Goal: Task Accomplishment & Management: Use online tool/utility

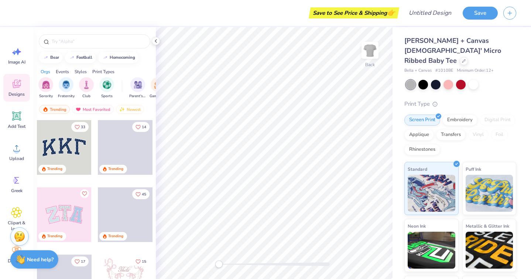
click at [69, 146] on div at bounding box center [64, 147] width 55 height 55
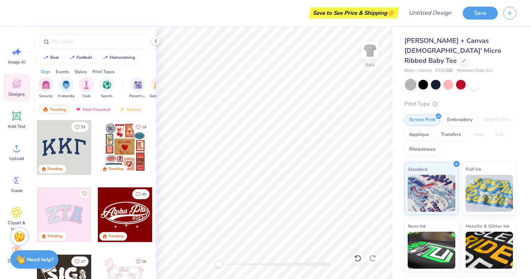
click at [56, 149] on div at bounding box center [64, 147] width 55 height 55
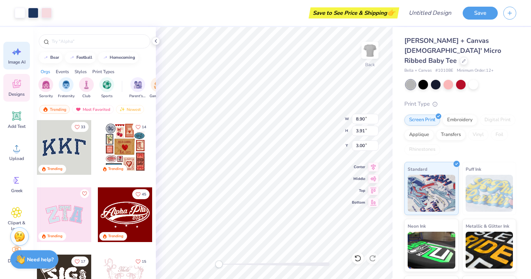
click at [16, 52] on icon at bounding box center [16, 51] width 11 height 11
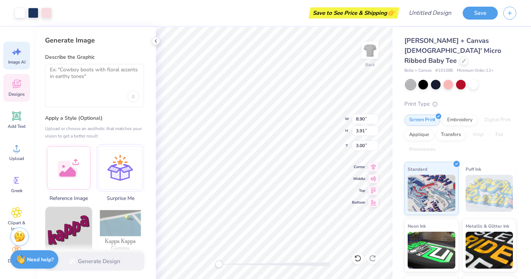
click at [16, 82] on icon at bounding box center [16, 83] width 11 height 11
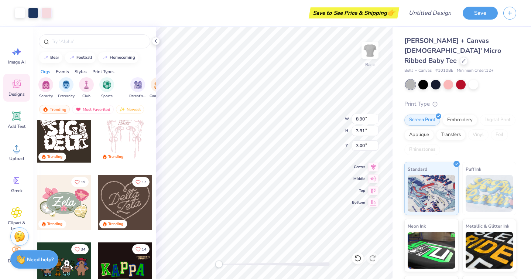
scroll to position [148, 0]
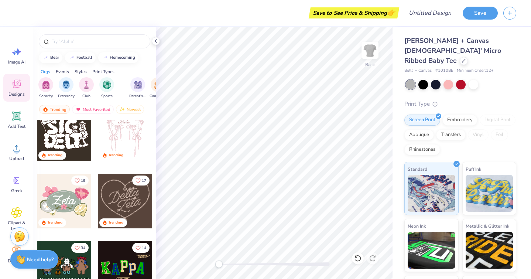
click at [62, 193] on div at bounding box center [64, 201] width 55 height 55
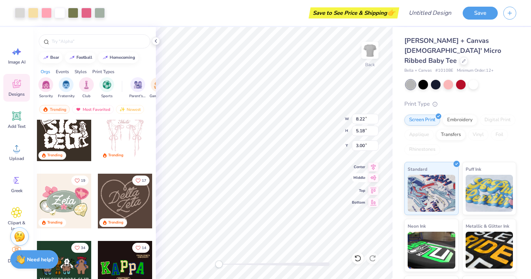
click at [354, 176] on span "Middle" at bounding box center [358, 178] width 13 height 6
click at [373, 163] on icon at bounding box center [373, 165] width 10 height 9
click at [375, 164] on icon at bounding box center [373, 165] width 10 height 9
click at [426, 15] on input "Design Title" at bounding box center [439, 13] width 36 height 15
type input "C"
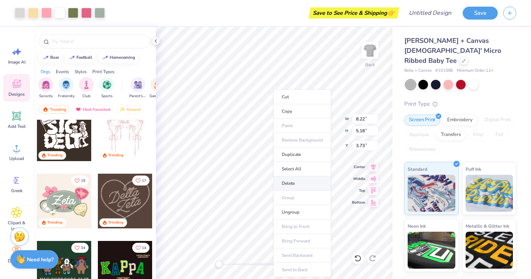
click at [309, 179] on li "Delete" at bounding box center [302, 183] width 58 height 14
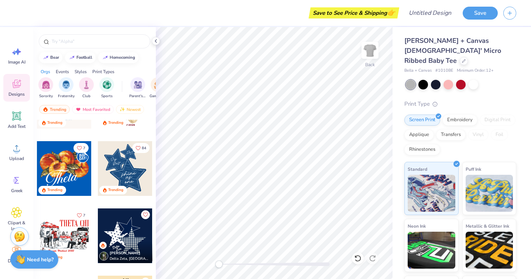
scroll to position [524, 0]
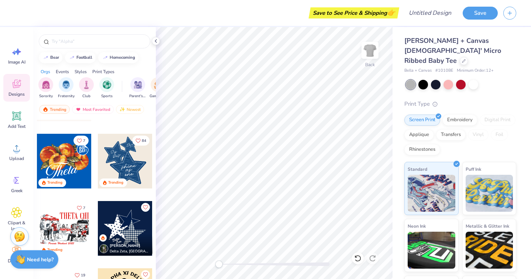
click at [126, 172] on div at bounding box center [125, 161] width 55 height 55
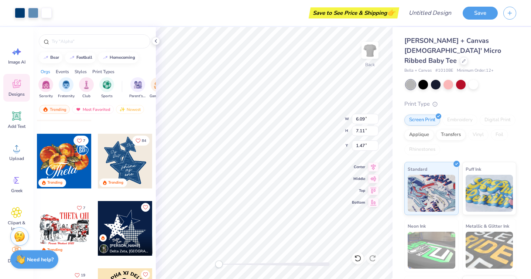
type input "6.09"
type input "7.11"
type input "1.47"
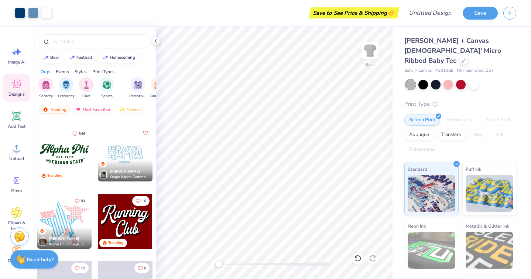
scroll to position [935, 0]
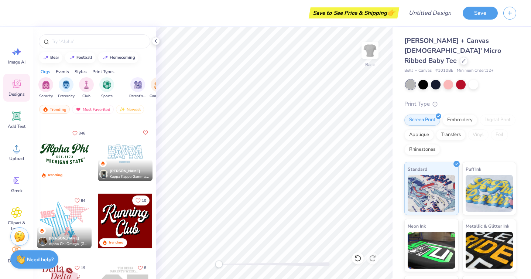
click at [119, 151] on div at bounding box center [125, 153] width 55 height 55
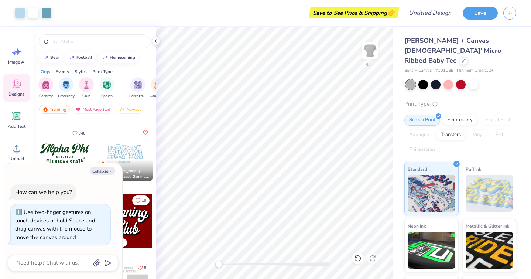
click at [183, 265] on div "Back" at bounding box center [274, 153] width 237 height 252
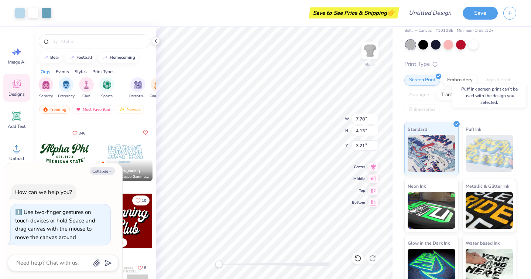
click at [486, 140] on img at bounding box center [490, 153] width 48 height 37
click at [443, 151] on img at bounding box center [432, 152] width 48 height 37
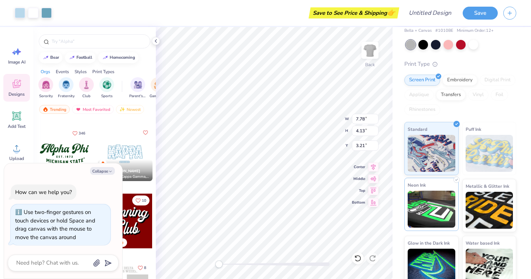
click at [426, 211] on img at bounding box center [432, 209] width 48 height 37
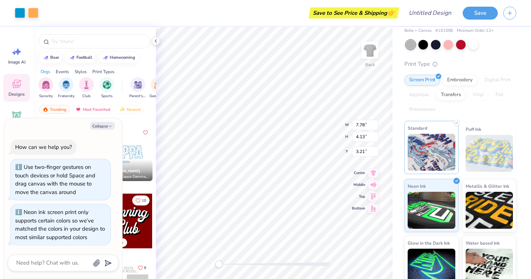
click at [434, 145] on img at bounding box center [432, 152] width 48 height 37
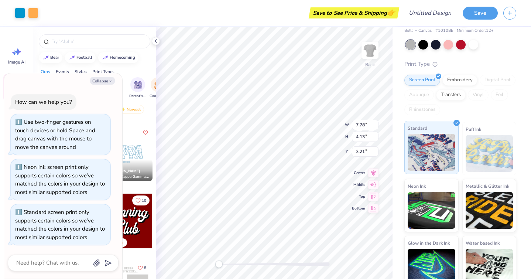
click at [429, 159] on img at bounding box center [432, 152] width 48 height 37
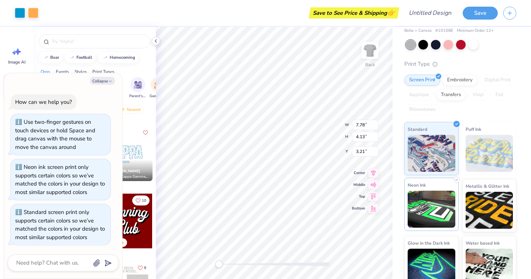
click at [431, 197] on img at bounding box center [432, 209] width 48 height 37
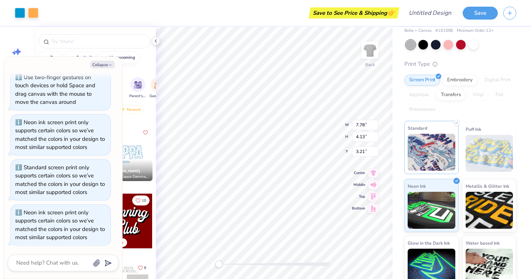
click at [426, 146] on img at bounding box center [432, 152] width 48 height 37
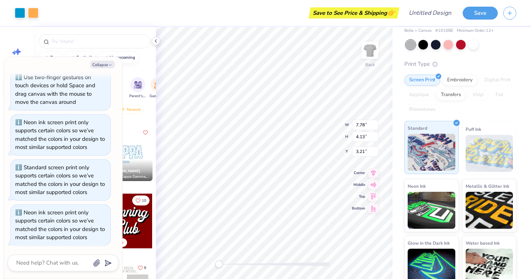
scroll to position [74, 0]
type textarea "x"
click at [124, 57] on div "homecoming" at bounding box center [122, 57] width 25 height 4
type input "homecoming"
click at [107, 67] on button "Collapse" at bounding box center [102, 65] width 25 height 8
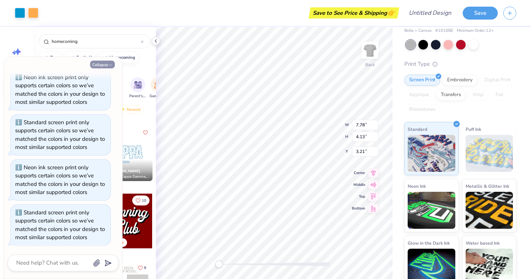
type textarea "x"
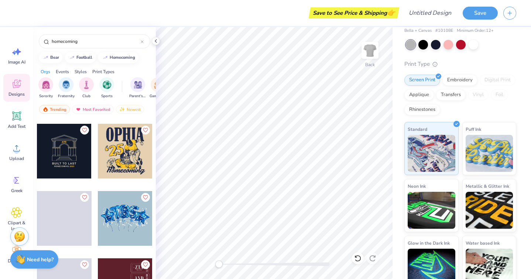
scroll to position [273, 0]
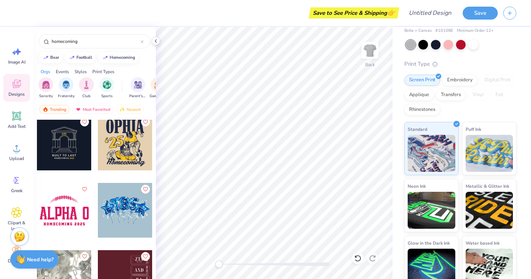
click at [122, 206] on div at bounding box center [125, 210] width 55 height 55
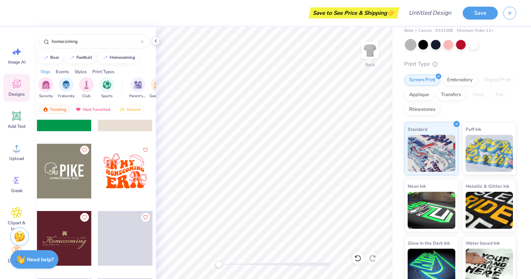
scroll to position [849, 0]
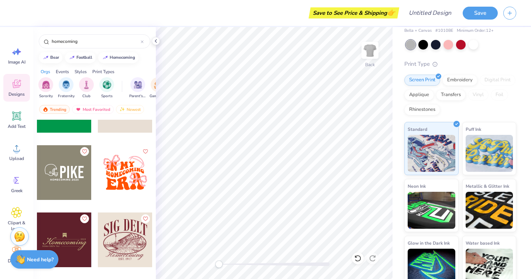
click at [123, 180] on div at bounding box center [125, 172] width 55 height 55
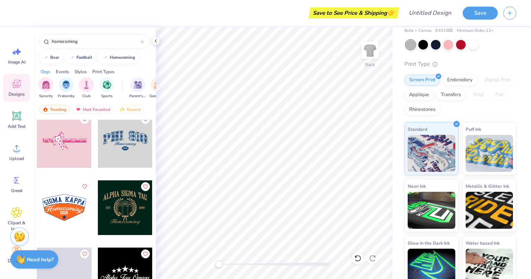
scroll to position [1083, 0]
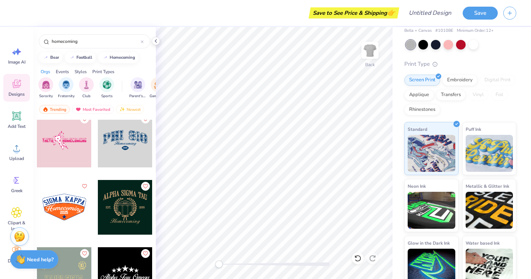
click at [116, 153] on div at bounding box center [125, 140] width 55 height 55
type input "9.09"
type input "4.10"
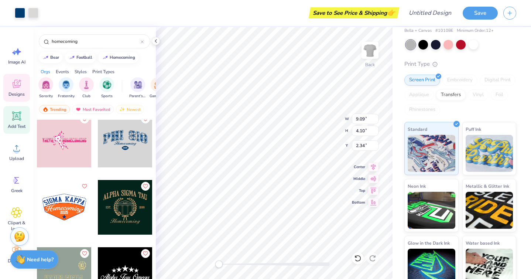
click at [13, 118] on icon at bounding box center [16, 115] width 11 height 11
type input "4.77"
type input "1.38"
type input "7.81"
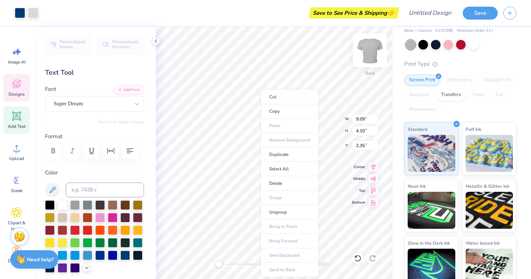
click at [373, 51] on img at bounding box center [370, 50] width 30 height 30
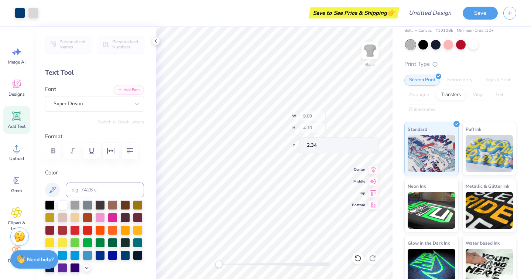
type input "2.34"
click at [364, 52] on img at bounding box center [370, 50] width 30 height 30
click at [37, 14] on div at bounding box center [33, 12] width 10 height 10
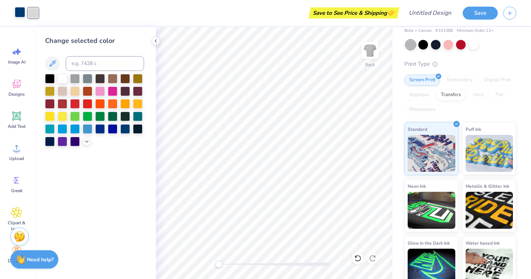
click at [22, 15] on div at bounding box center [20, 12] width 10 height 10
click at [97, 63] on input at bounding box center [105, 63] width 78 height 15
click at [107, 62] on input "hi" at bounding box center [105, 63] width 78 height 15
type input "h"
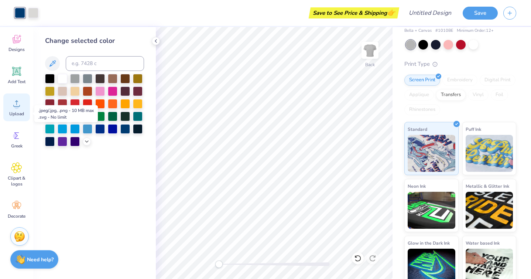
scroll to position [0, 0]
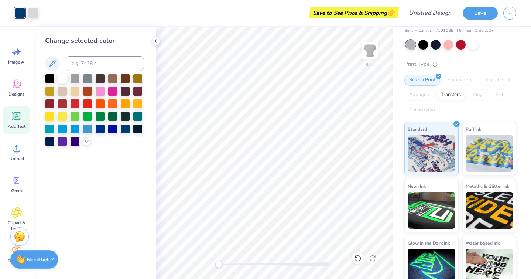
click at [21, 115] on icon at bounding box center [16, 115] width 11 height 11
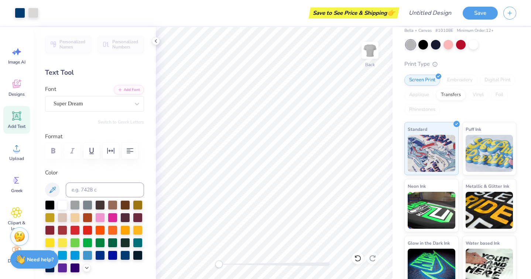
click at [18, 117] on icon at bounding box center [16, 116] width 7 height 7
type textarea "Comfort Cases"
type input "9.09"
type input "4.10"
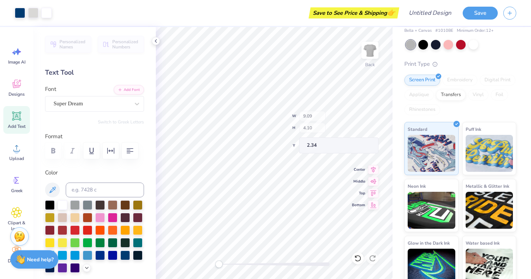
type input "2.34"
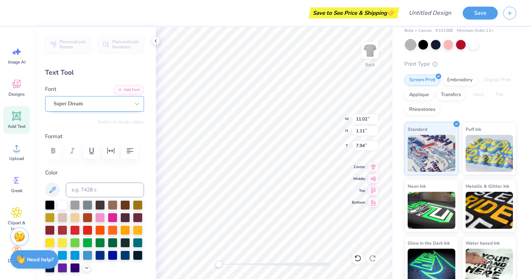
click at [121, 98] on div "Super Dream" at bounding box center [94, 104] width 99 height 16
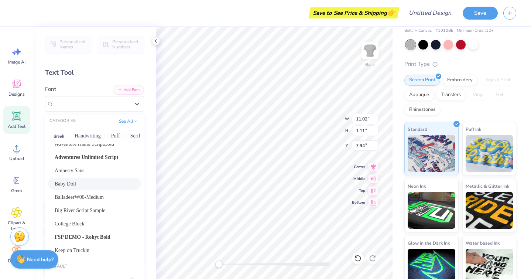
scroll to position [32, 0]
click at [95, 165] on div "Amnesty Sans" at bounding box center [94, 170] width 93 height 12
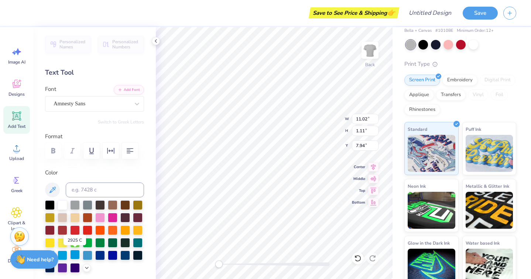
click at [75, 255] on div at bounding box center [75, 255] width 10 height 10
click at [68, 255] on div at bounding box center [94, 236] width 99 height 72
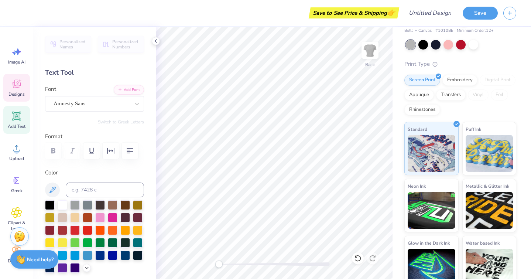
click at [25, 86] on div "Designs" at bounding box center [16, 88] width 27 height 28
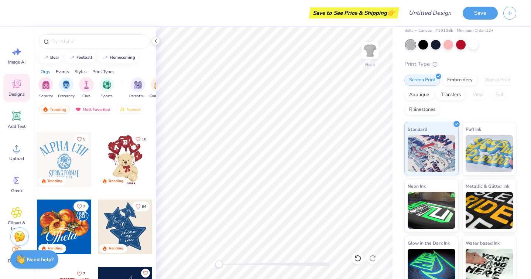
scroll to position [459, 0]
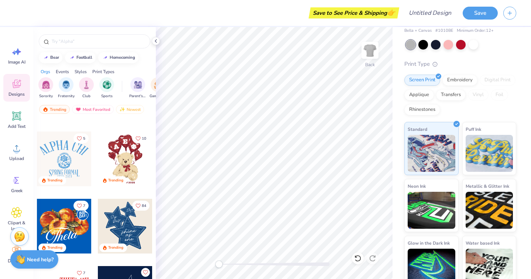
click at [126, 162] on div at bounding box center [125, 159] width 55 height 55
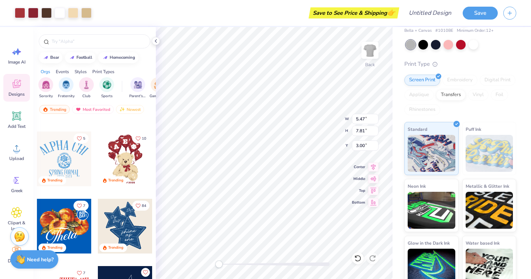
type input "5.47"
type input "7.81"
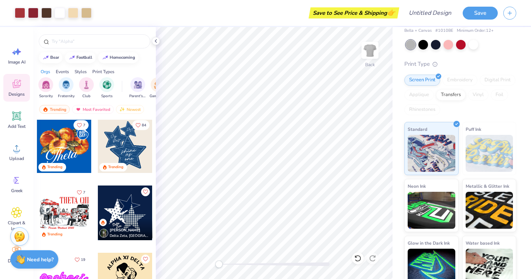
scroll to position [550, 0]
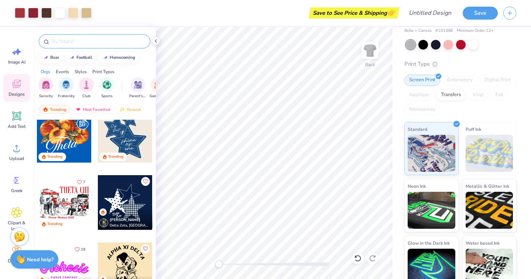
click at [98, 45] on input "text" at bounding box center [98, 41] width 95 height 7
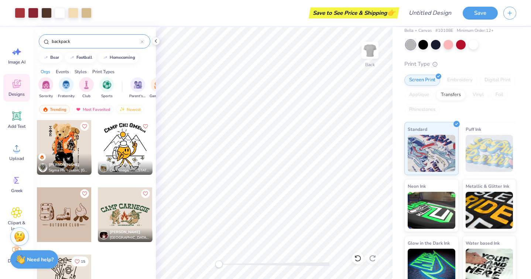
type input "backpack"
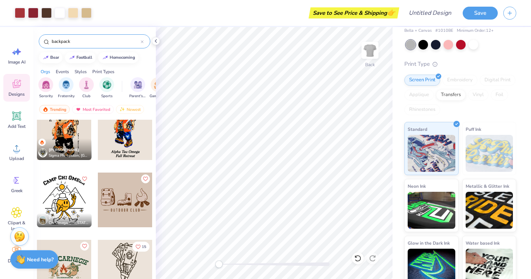
scroll to position [0, 0]
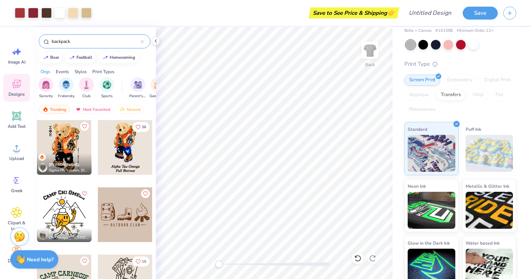
click at [146, 42] on div "backpack" at bounding box center [95, 41] width 112 height 14
click at [143, 42] on icon at bounding box center [142, 41] width 3 height 3
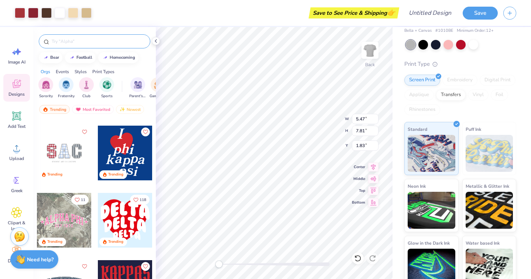
scroll to position [1272, 0]
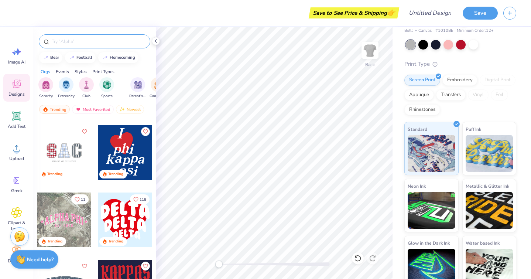
click at [71, 156] on div at bounding box center [64, 152] width 55 height 55
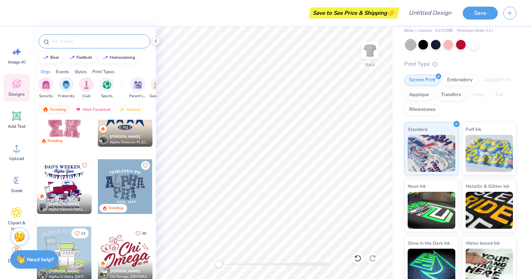
scroll to position [1776, 0]
click at [129, 186] on div at bounding box center [125, 186] width 55 height 55
click at [133, 187] on div at bounding box center [125, 186] width 55 height 55
click at [127, 198] on div at bounding box center [125, 186] width 55 height 55
click at [129, 211] on div "Trending" at bounding box center [125, 209] width 55 height 10
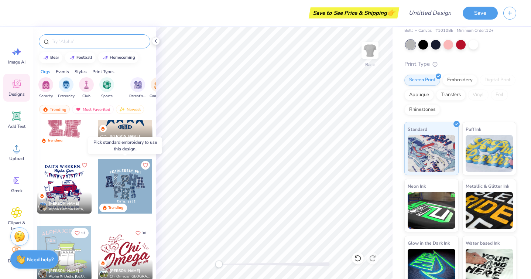
click at [120, 209] on div "Trending" at bounding box center [115, 208] width 15 height 6
click at [124, 190] on div at bounding box center [125, 186] width 55 height 55
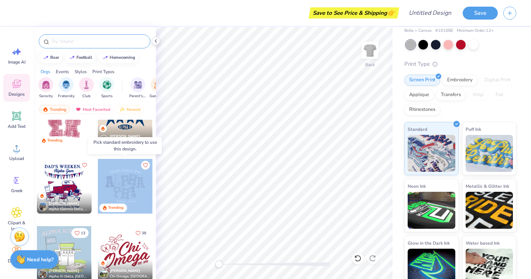
click at [124, 190] on div at bounding box center [125, 186] width 55 height 55
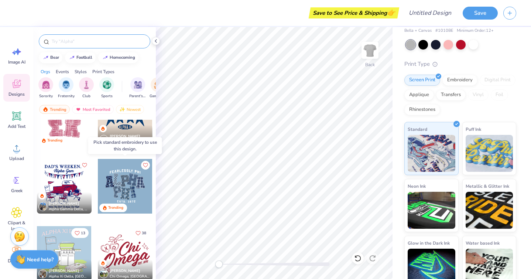
click at [155, 189] on div "[PERSON_NAME] Chi Omega, Bucknell University Trending Trending 63 [PERSON_NAME]…" at bounding box center [94, 213] width 123 height 187
click at [140, 192] on div at bounding box center [125, 186] width 55 height 55
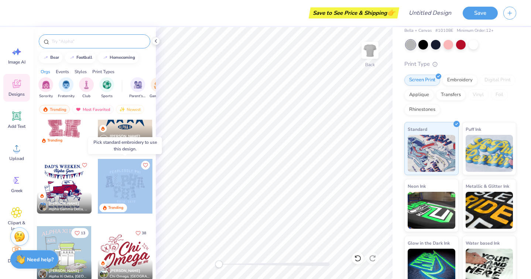
click at [140, 192] on div at bounding box center [125, 186] width 55 height 55
click at [140, 192] on div at bounding box center [125, 186] width 164 height 55
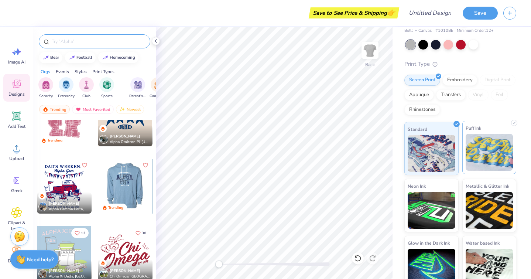
click at [462, 140] on div "Puff Ink" at bounding box center [489, 147] width 54 height 53
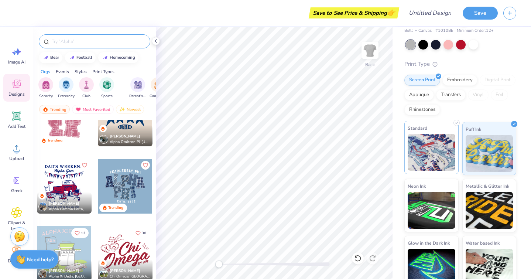
click at [443, 140] on img at bounding box center [432, 152] width 48 height 37
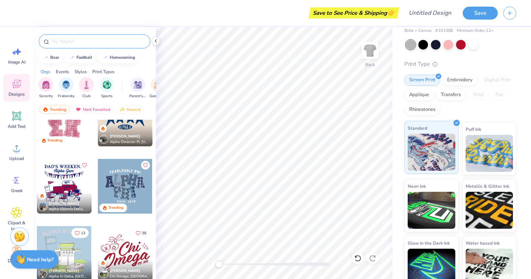
click at [443, 140] on img at bounding box center [432, 152] width 48 height 37
click at [127, 170] on div at bounding box center [125, 186] width 55 height 55
click at [129, 182] on div at bounding box center [125, 186] width 55 height 55
click at [441, 134] on img at bounding box center [432, 152] width 48 height 37
click at [76, 180] on div at bounding box center [64, 186] width 55 height 55
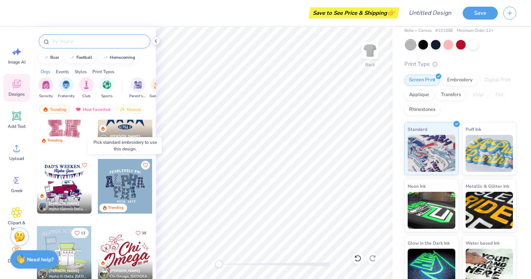
click at [133, 192] on div at bounding box center [125, 186] width 55 height 55
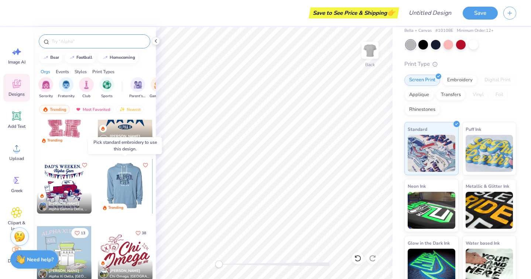
click at [98, 192] on div at bounding box center [70, 186] width 55 height 55
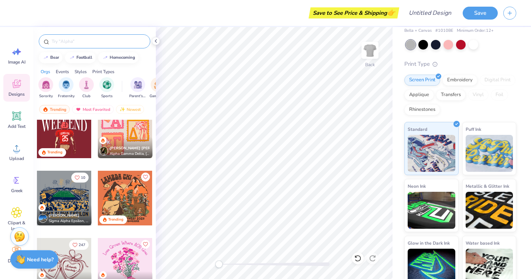
scroll to position [2234, 0]
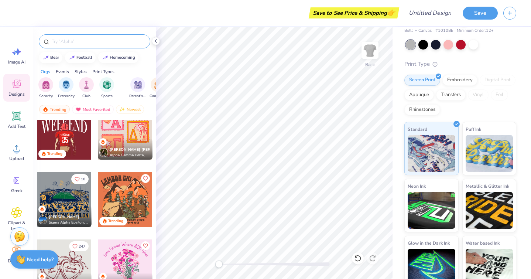
click at [119, 245] on div at bounding box center [125, 266] width 55 height 55
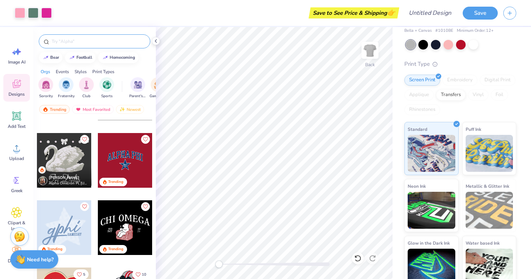
scroll to position [2475, 0]
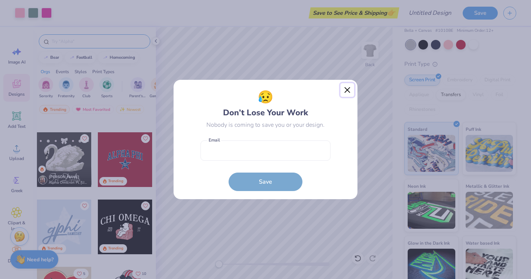
click at [351, 88] on button "Close" at bounding box center [348, 90] width 14 height 14
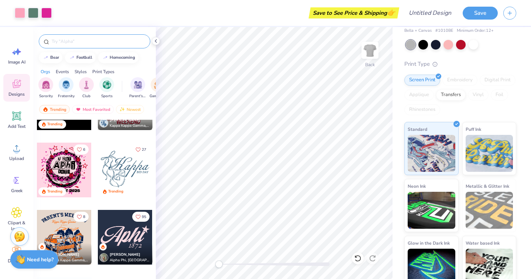
scroll to position [3593, 0]
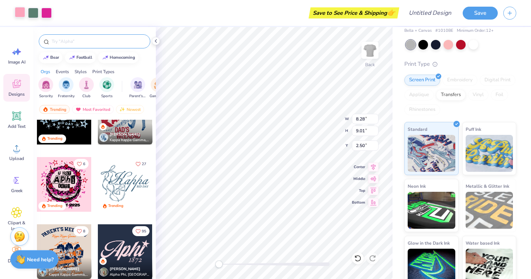
click at [18, 14] on div at bounding box center [20, 12] width 10 height 10
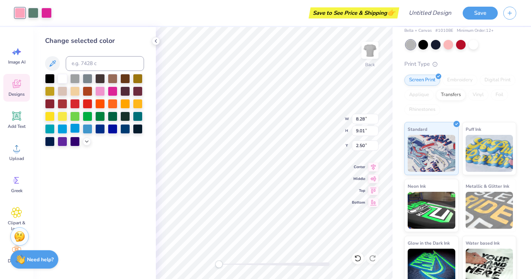
click at [77, 130] on div at bounding box center [75, 128] width 10 height 10
click at [34, 16] on div at bounding box center [33, 13] width 10 height 10
click at [61, 112] on div at bounding box center [63, 116] width 10 height 10
click at [55, 116] on div at bounding box center [94, 110] width 99 height 72
click at [74, 90] on div at bounding box center [75, 91] width 10 height 10
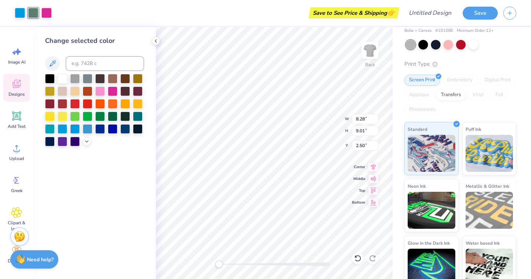
click at [48, 15] on div at bounding box center [46, 13] width 10 height 10
click at [47, 13] on div at bounding box center [46, 13] width 10 height 10
click at [103, 99] on div at bounding box center [100, 104] width 10 height 10
click at [65, 118] on div at bounding box center [63, 117] width 10 height 10
click at [64, 115] on div at bounding box center [63, 117] width 10 height 10
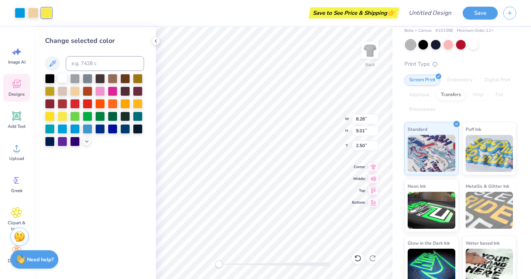
click at [65, 79] on div at bounding box center [63, 78] width 10 height 10
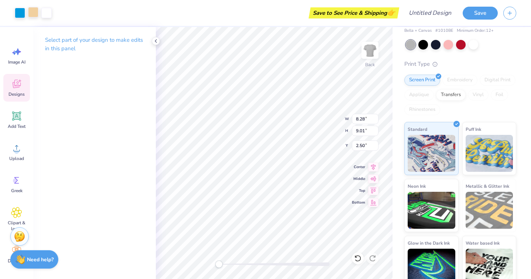
click at [38, 13] on div at bounding box center [33, 12] width 10 height 10
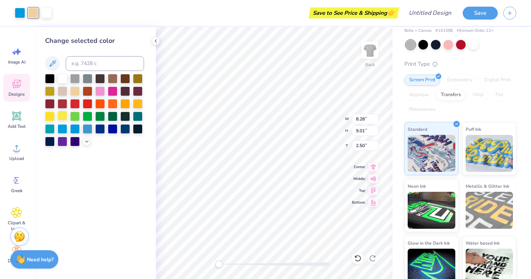
click at [64, 117] on div at bounding box center [63, 116] width 10 height 10
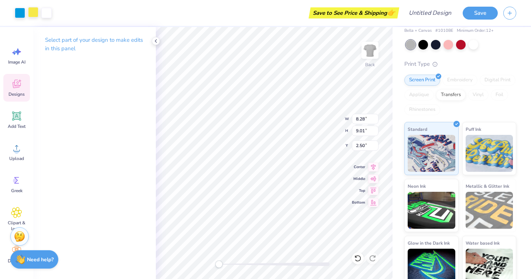
click at [36, 10] on div at bounding box center [33, 12] width 10 height 10
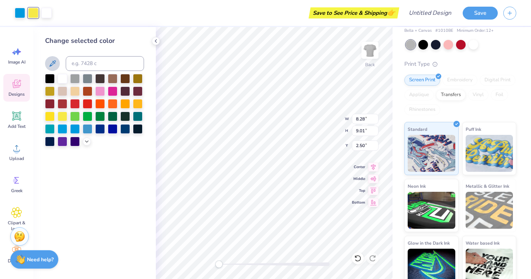
click at [53, 61] on icon at bounding box center [52, 63] width 9 height 9
click at [57, 64] on icon at bounding box center [52, 63] width 9 height 9
click at [45, 15] on div at bounding box center [46, 12] width 10 height 10
drag, startPoint x: 64, startPoint y: 115, endPoint x: 35, endPoint y: 14, distance: 105.2
click at [64, 115] on div at bounding box center [63, 117] width 10 height 10
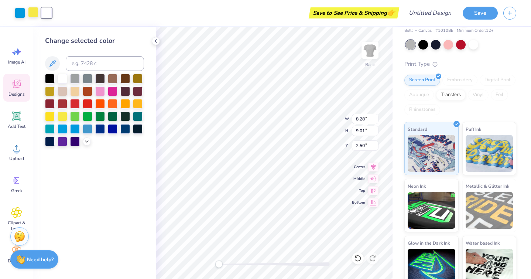
click at [64, 115] on div at bounding box center [63, 117] width 10 height 10
click at [34, 11] on div at bounding box center [33, 13] width 10 height 10
click at [77, 113] on div at bounding box center [75, 116] width 10 height 10
click at [77, 114] on div at bounding box center [75, 116] width 10 height 10
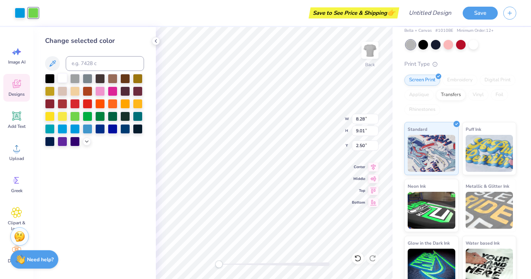
click at [62, 77] on div at bounding box center [63, 78] width 10 height 10
click at [49, 10] on div "Save to See Price & Shipping 👉" at bounding box center [221, 13] width 354 height 26
click at [44, 13] on div "Save to See Price & Shipping 👉" at bounding box center [221, 13] width 354 height 26
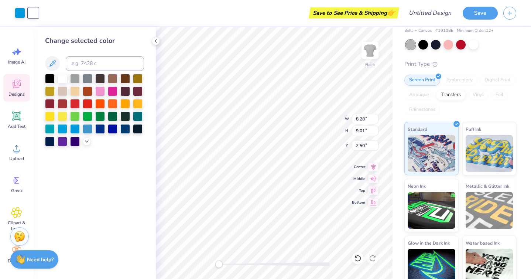
click at [108, 163] on div "Change selected color" at bounding box center [94, 153] width 123 height 252
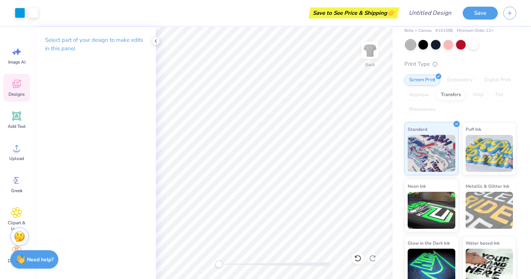
click at [18, 81] on icon at bounding box center [19, 80] width 3 height 3
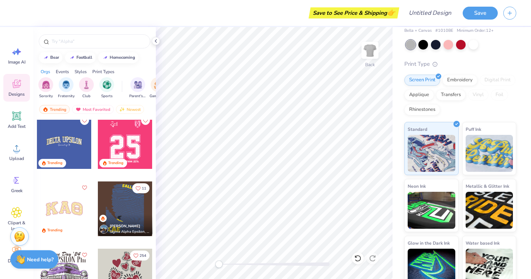
scroll to position [2829, 0]
click at [122, 147] on div at bounding box center [125, 141] width 55 height 55
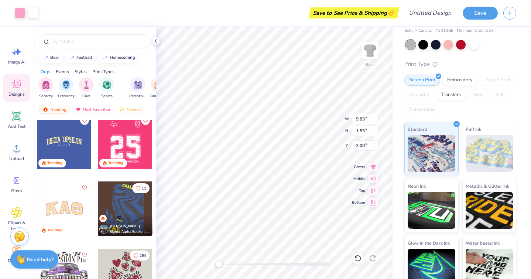
click at [132, 143] on div at bounding box center [125, 141] width 55 height 55
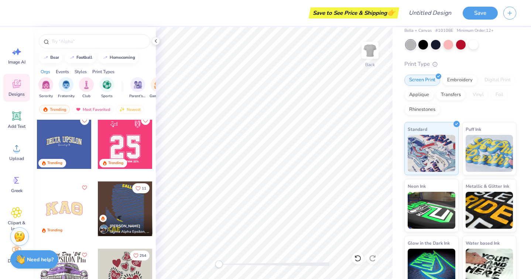
click at [71, 137] on div at bounding box center [64, 141] width 55 height 55
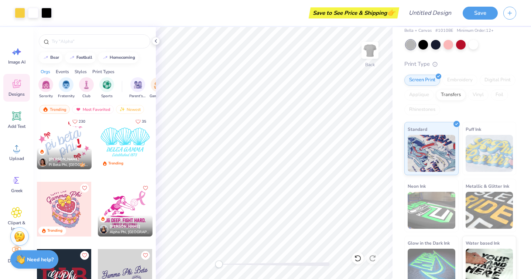
scroll to position [3029, 0]
